Goal: Task Accomplishment & Management: Complete application form

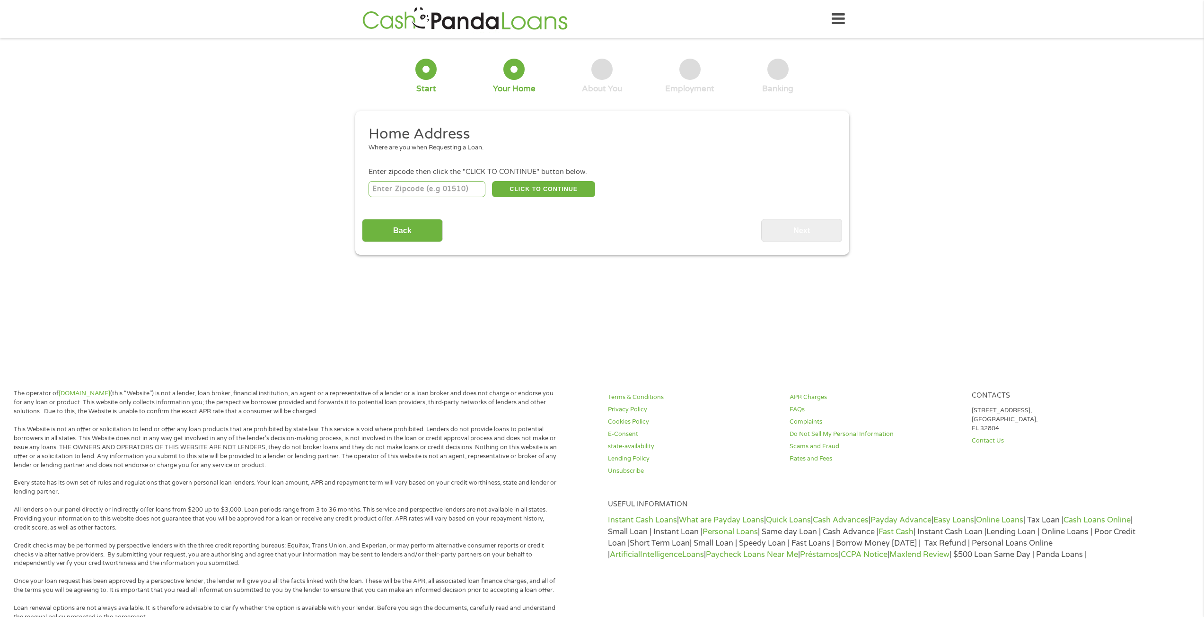
drag, startPoint x: 0, startPoint y: 0, endPoint x: 344, endPoint y: 306, distance: 460.3
click at [344, 306] on main "1 Start 2 Your Home 3 About You 4 Employment 5 Banking 6 This field is hidden w…" at bounding box center [602, 204] width 1204 height 319
click at [475, 187] on input "1" at bounding box center [426, 189] width 117 height 16
type input "1"
type input "46580"
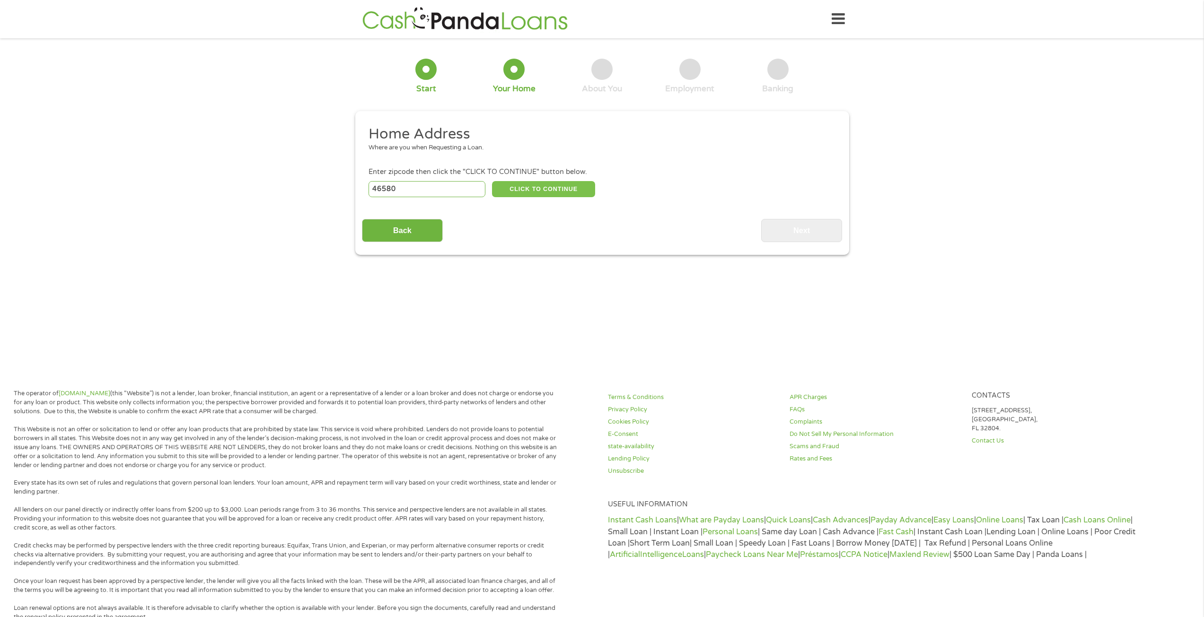
click at [509, 192] on button "CLICK TO CONTINUE" at bounding box center [543, 189] width 103 height 16
type input "46580"
type input "[GEOGRAPHIC_DATA]"
select select "[US_STATE]"
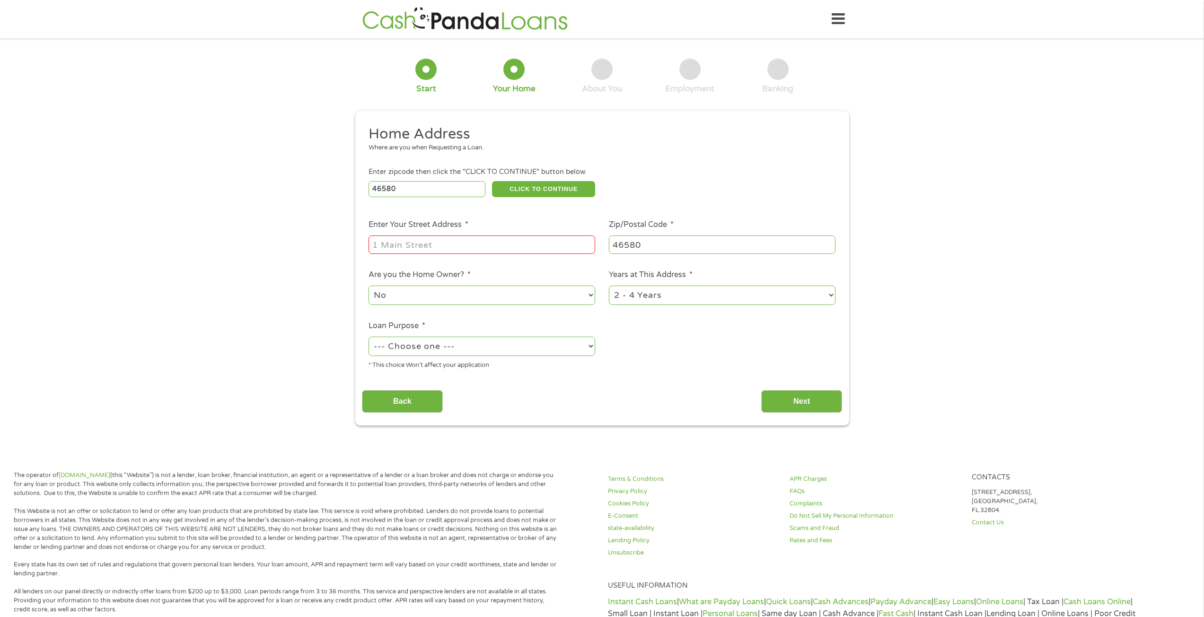
click at [495, 238] on input "Enter Your Street Address *" at bounding box center [481, 245] width 227 height 18
type input "[STREET_ADDRESS]"
click at [524, 298] on select "No Yes" at bounding box center [481, 295] width 227 height 19
select select "yes"
click at [368, 286] on select "No Yes" at bounding box center [481, 295] width 227 height 19
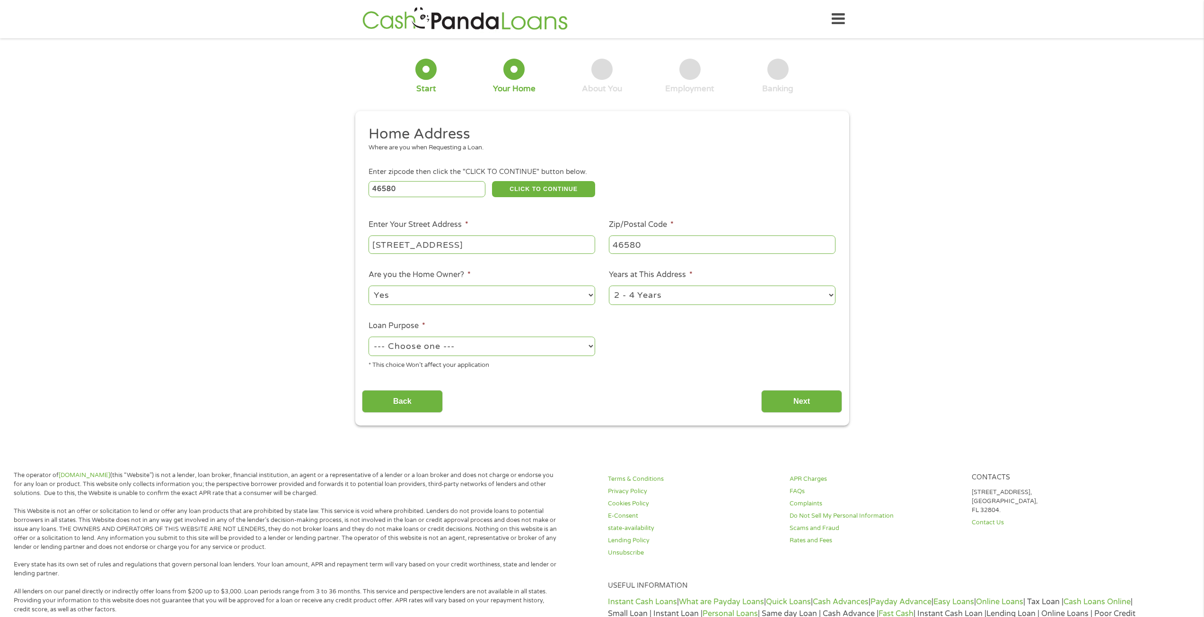
click at [701, 287] on select "1 Year or less 1 - 2 Years 2 - 4 Years Over 4 Years" at bounding box center [722, 295] width 227 height 19
select select "60months"
click at [609, 286] on select "1 Year or less 1 - 2 Years 2 - 4 Years Over 4 Years" at bounding box center [722, 295] width 227 height 19
click at [517, 352] on select "--- Choose one --- Pay Bills Debt Consolidation Home Improvement Major Purchase…" at bounding box center [481, 346] width 227 height 19
select select "other"
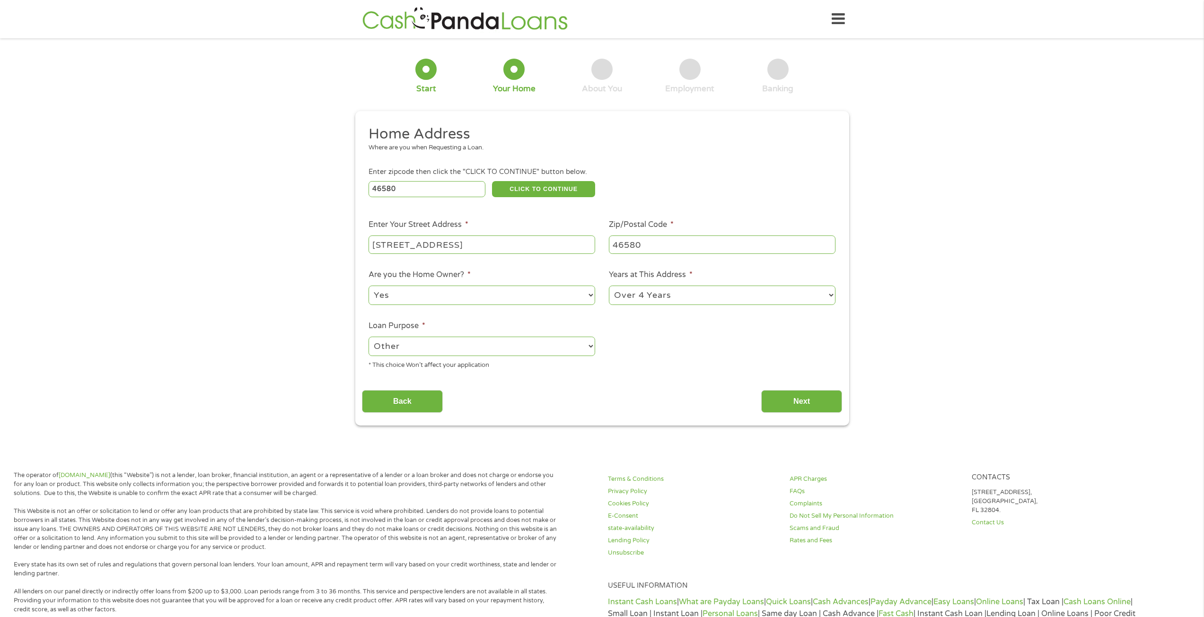
click at [368, 337] on select "--- Choose one --- Pay Bills Debt Consolidation Home Improvement Major Purchase…" at bounding box center [481, 346] width 227 height 19
click at [786, 402] on input "Next" at bounding box center [801, 401] width 81 height 23
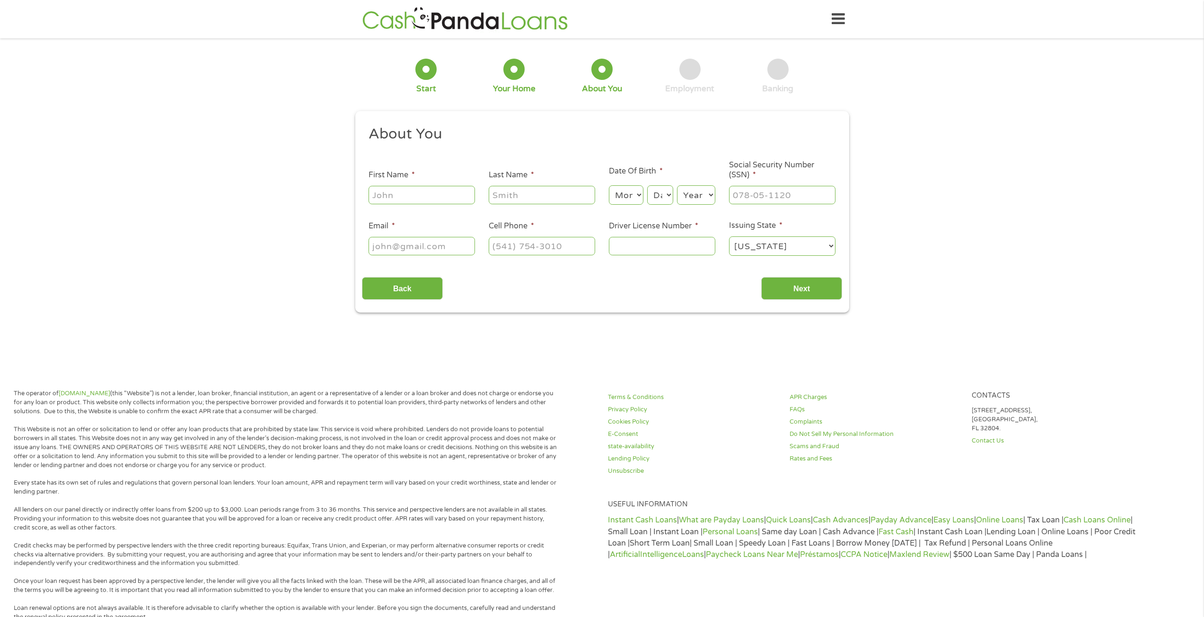
click at [444, 199] on input "First Name *" at bounding box center [421, 195] width 106 height 18
type input "[PERSON_NAME]"
type input "Sons"
type input "[EMAIL_ADDRESS][DOMAIN_NAME]"
type input "[PHONE_NUMBER]"
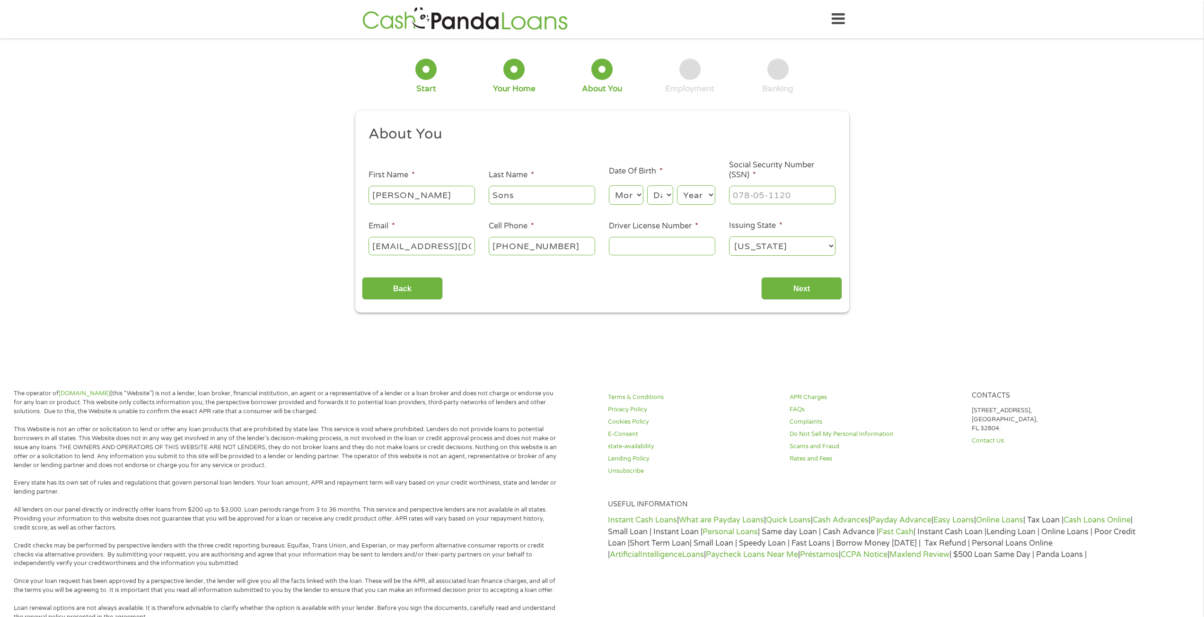
click at [633, 195] on select "Month 1 2 3 4 5 6 7 8 9 10 11 12" at bounding box center [626, 194] width 35 height 19
select select "3"
click at [609, 185] on select "Month 1 2 3 4 5 6 7 8 9 10 11 12" at bounding box center [626, 194] width 35 height 19
click at [654, 196] on select "Day 1 2 3 4 5 6 7 8 9 10 11 12 13 14 15 16 17 18 19 20 21 22 23 24 25 26 27 28 …" at bounding box center [660, 194] width 26 height 19
select select "10"
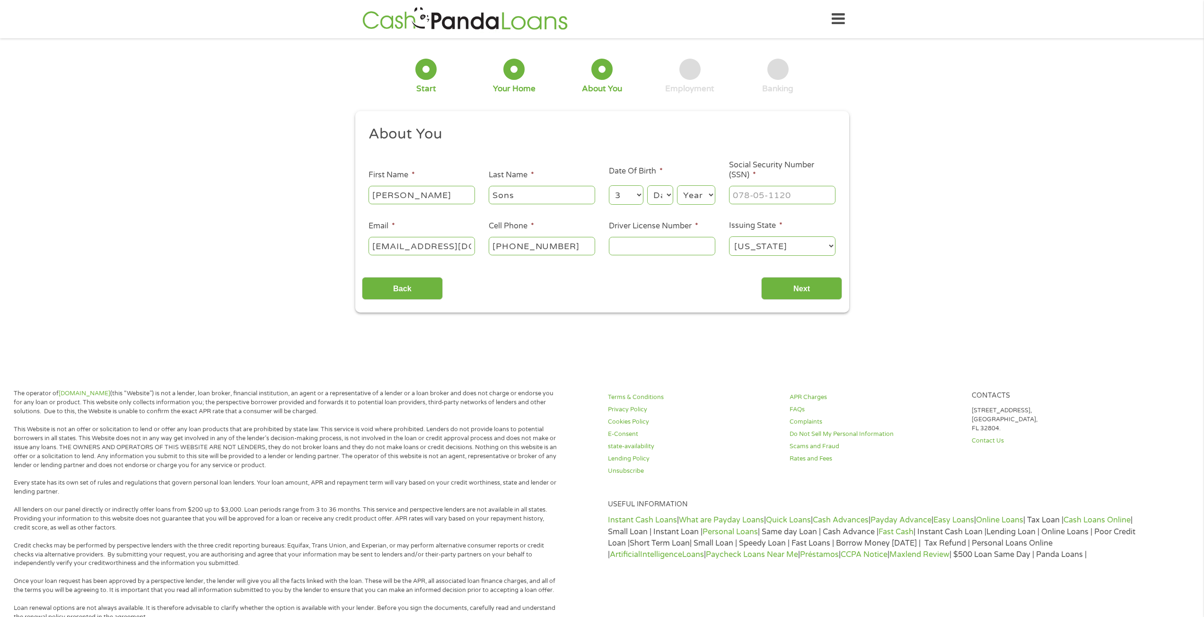
click at [647, 185] on select "Day 1 2 3 4 5 6 7 8 9 10 11 12 13 14 15 16 17 18 19 20 21 22 23 24 25 26 27 28 …" at bounding box center [660, 194] width 26 height 19
click at [698, 193] on select "Year [DATE] 2006 2005 2004 2003 2002 2001 2000 1999 1998 1997 1996 1995 1994 19…" at bounding box center [696, 194] width 38 height 19
select select "1989"
click at [677, 185] on select "Year [DATE] 2006 2005 2004 2003 2002 2001 2000 1999 1998 1997 1996 1995 1994 19…" at bounding box center [696, 194] width 38 height 19
click at [767, 199] on input "___-__-____" at bounding box center [782, 195] width 106 height 18
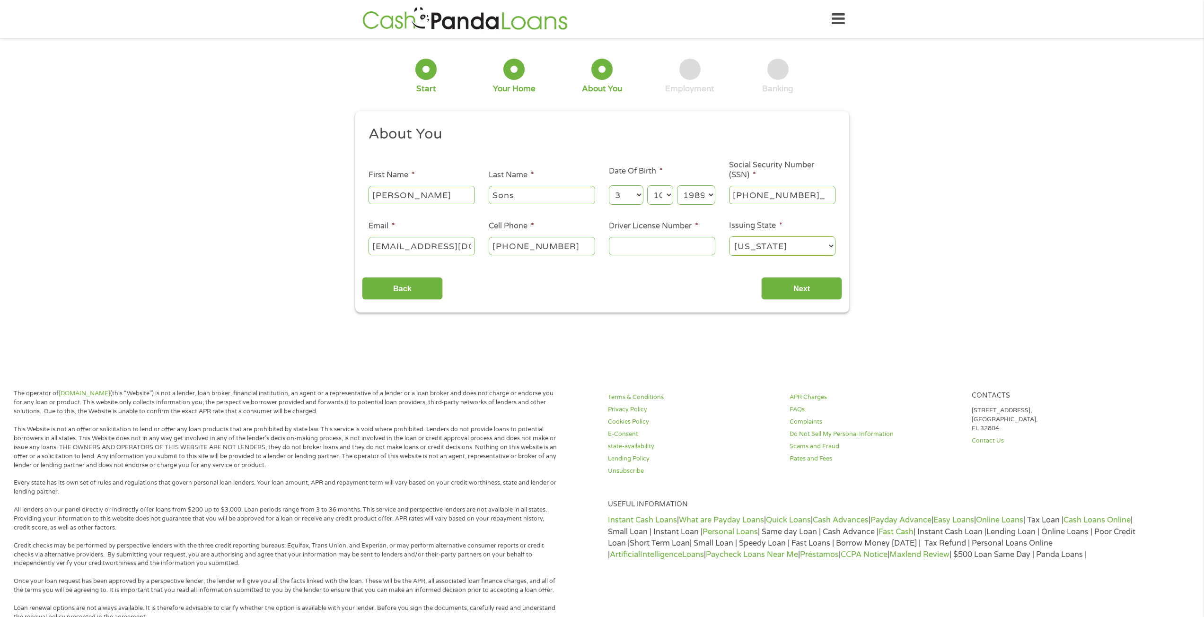
type input "309-06-9900"
click at [652, 256] on div at bounding box center [662, 247] width 106 height 22
click at [654, 242] on input "Driver License Number *" at bounding box center [662, 246] width 106 height 18
type input "4480025175"
click at [801, 290] on input "Next" at bounding box center [801, 288] width 81 height 23
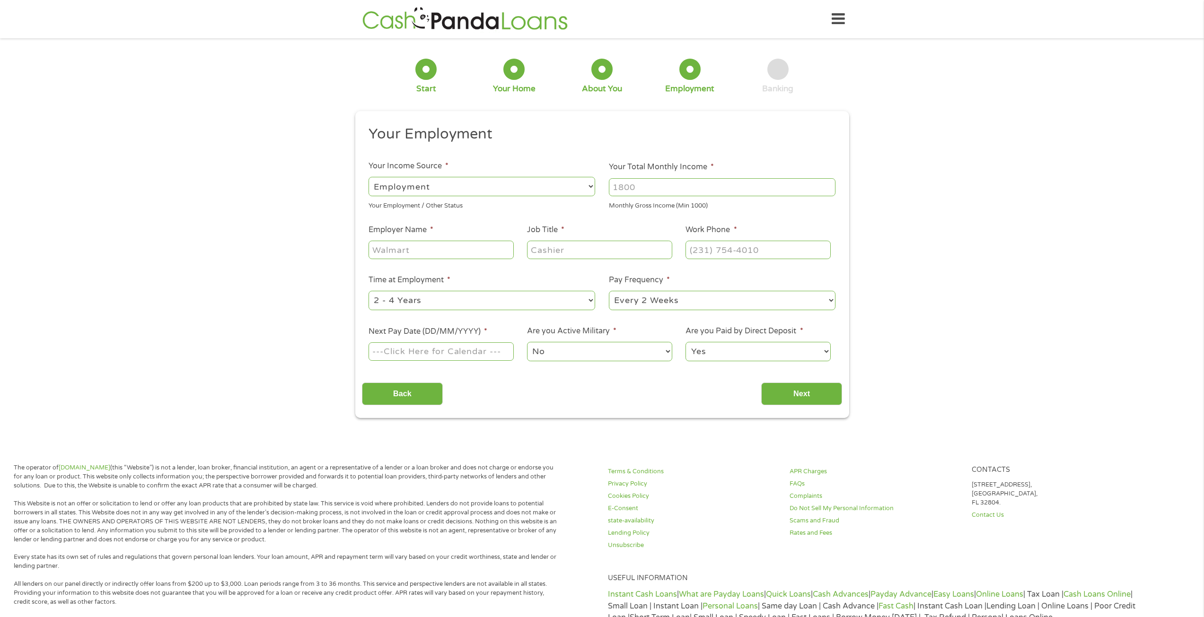
click at [492, 187] on select "--- Choose one --- Employment [DEMOGRAPHIC_DATA] Benefits" at bounding box center [481, 186] width 227 height 19
select select "benefits"
click at [368, 177] on select "--- Choose one --- Employment [DEMOGRAPHIC_DATA] Benefits" at bounding box center [481, 186] width 227 height 19
type input "Other"
type input "[PHONE_NUMBER]"
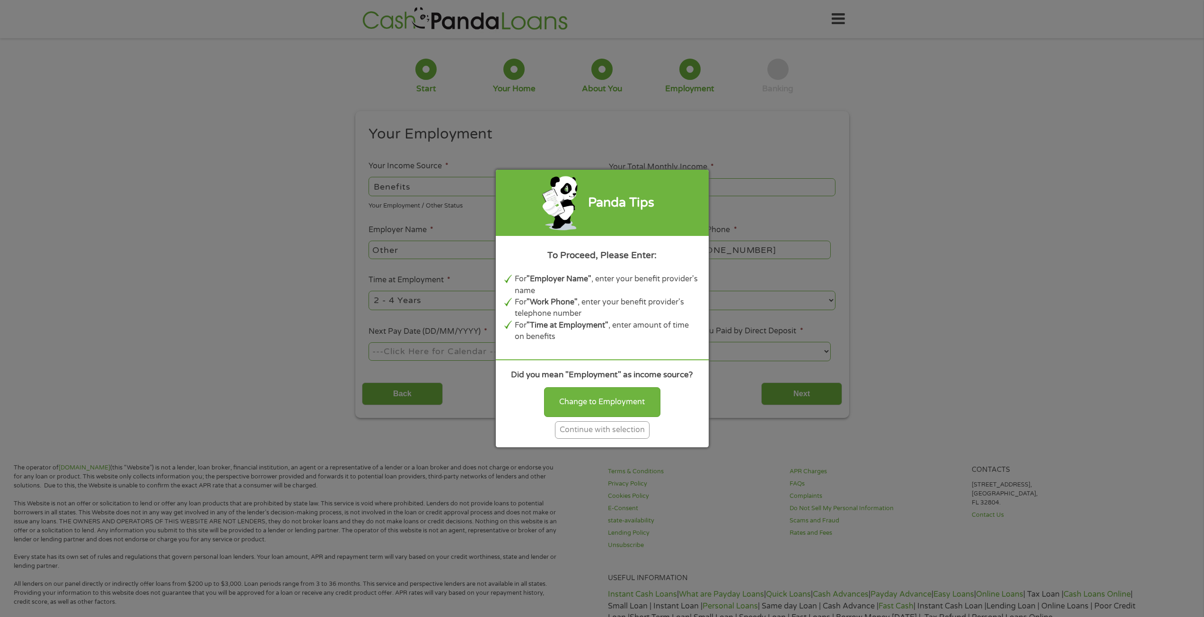
click at [637, 435] on div "Continue with selection" at bounding box center [602, 430] width 95 height 18
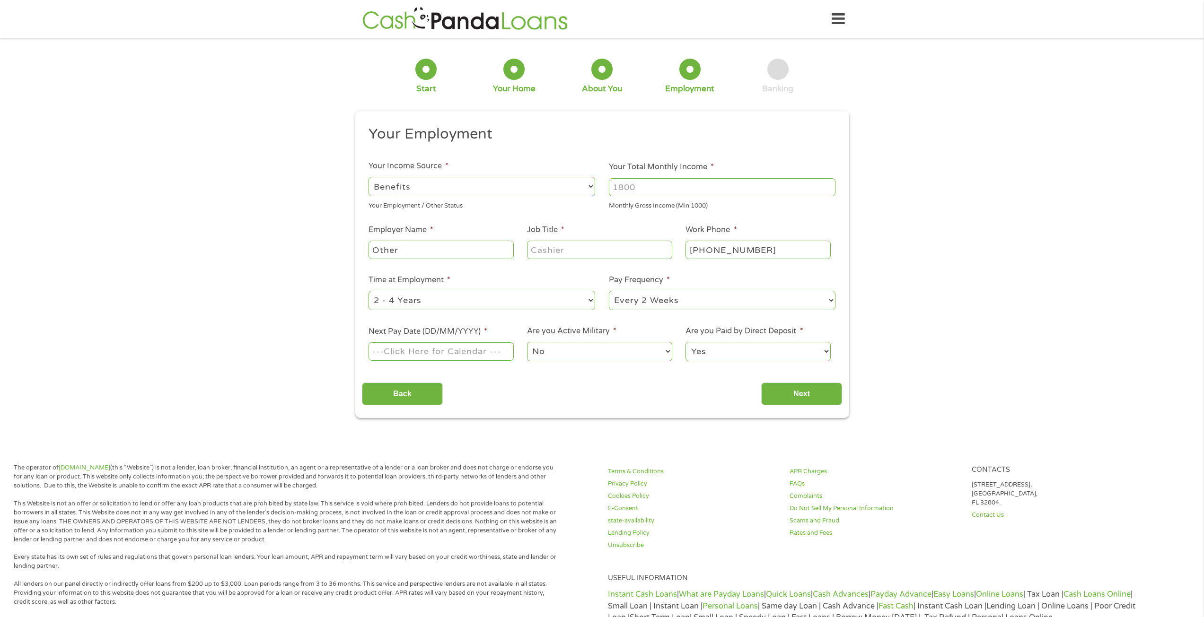
click at [738, 185] on input "Your Total Monthly Income *" at bounding box center [722, 187] width 227 height 18
type input "987"
click at [491, 250] on input "Other" at bounding box center [440, 250] width 145 height 18
type input "O"
type input "Disability"
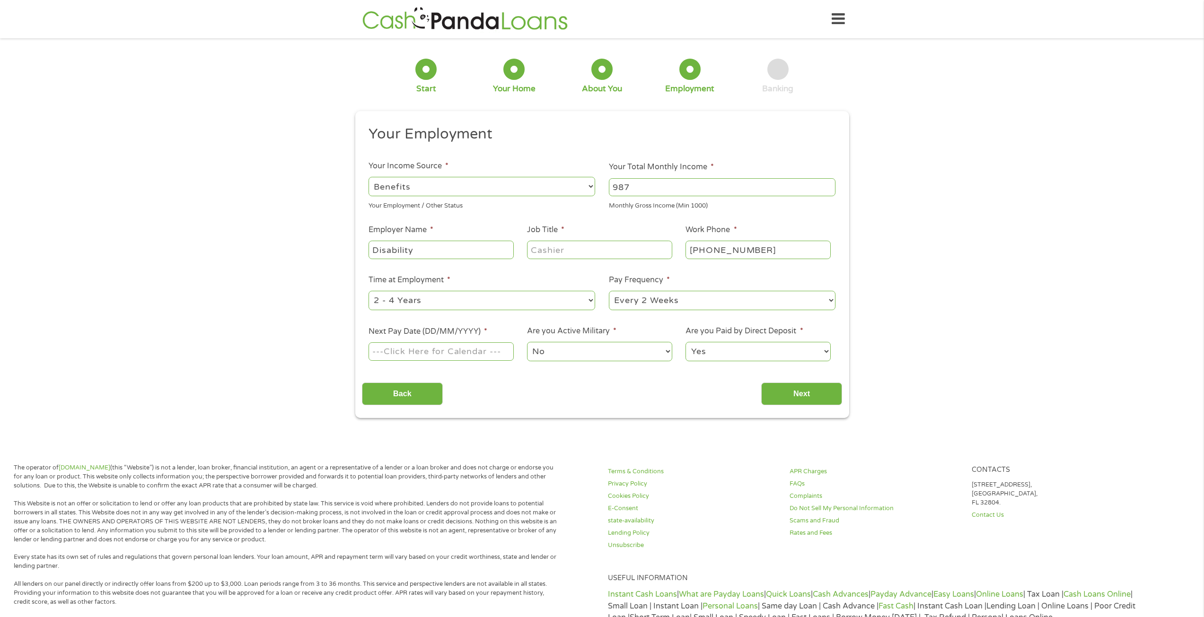
click at [579, 260] on div at bounding box center [599, 250] width 145 height 22
click at [581, 253] on input "Job Title *" at bounding box center [599, 250] width 145 height 18
click at [523, 309] on select "--- Choose one --- 1 Year or less 1 - 2 Years 2 - 4 Years Over 4 Years" at bounding box center [481, 300] width 227 height 19
select select "60months"
click at [368, 291] on select "--- Choose one --- 1 Year or less 1 - 2 Years 2 - 4 Years Over 4 Years" at bounding box center [481, 300] width 227 height 19
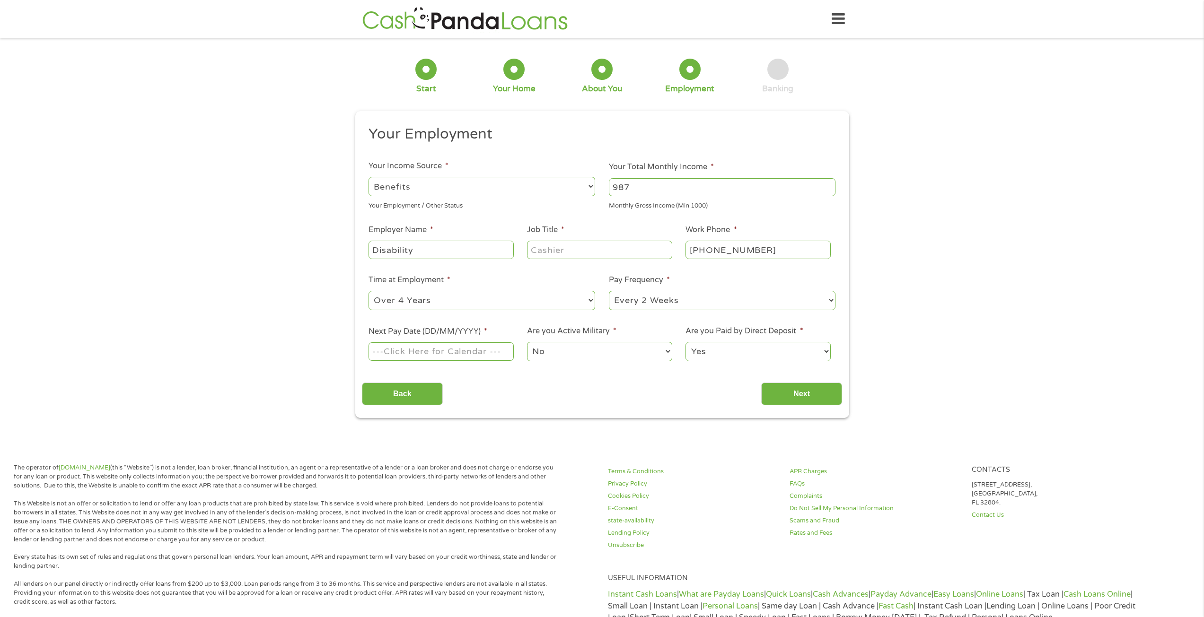
click at [678, 302] on select "--- Choose one --- Every 2 Weeks Every Week Monthly Semi-Monthly" at bounding box center [722, 300] width 227 height 19
select select "monthly"
click at [609, 291] on select "--- Choose one --- Every 2 Weeks Every Week Monthly Semi-Monthly" at bounding box center [722, 300] width 227 height 19
click at [468, 357] on input "Next Pay Date (DD/MM/YYYY) *" at bounding box center [440, 351] width 145 height 18
drag, startPoint x: 437, startPoint y: 341, endPoint x: 434, endPoint y: 346, distance: 5.9
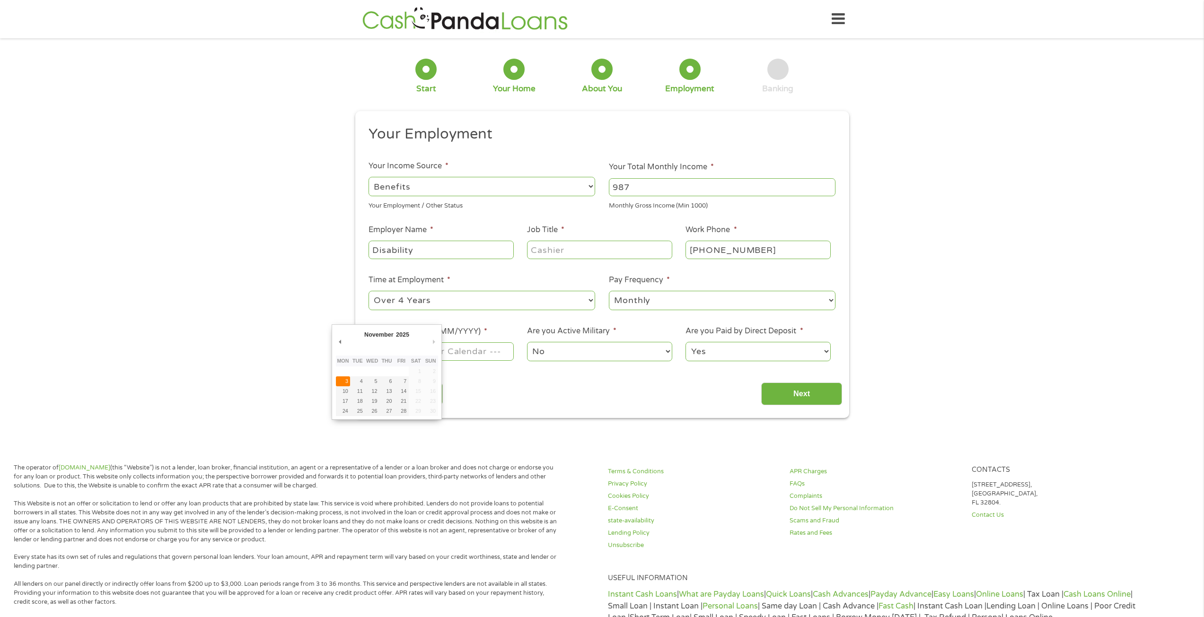
type input "[DATE]"
click at [773, 395] on input "Next" at bounding box center [801, 394] width 81 height 23
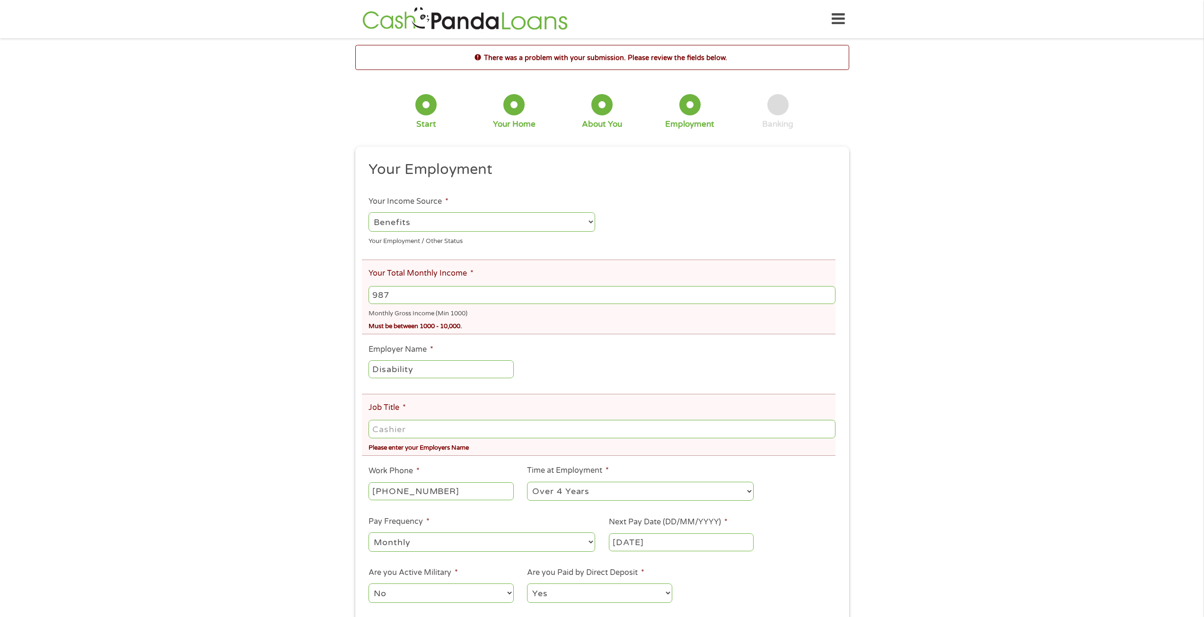
drag, startPoint x: 321, startPoint y: 374, endPoint x: 326, endPoint y: 372, distance: 5.3
drag, startPoint x: 326, startPoint y: 372, endPoint x: 286, endPoint y: 346, distance: 47.2
click at [286, 346] on div "There was a problem with your submission. Please review the fields below. 1 Sta…" at bounding box center [602, 352] width 1204 height 615
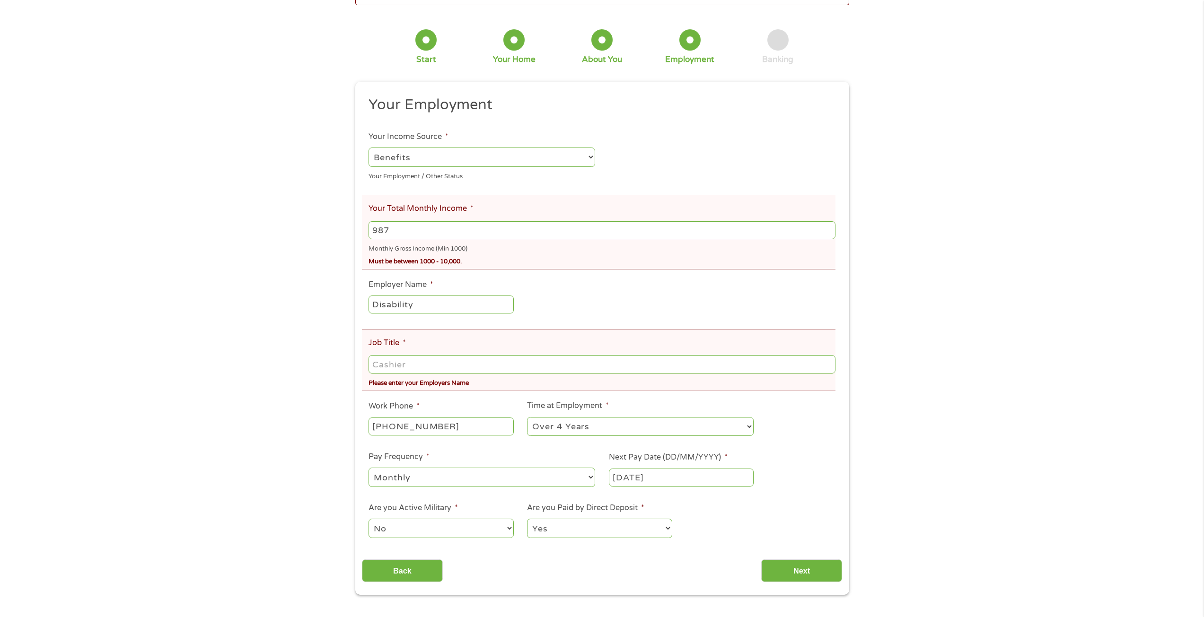
scroll to position [0, 0]
